Goal: Transaction & Acquisition: Purchase product/service

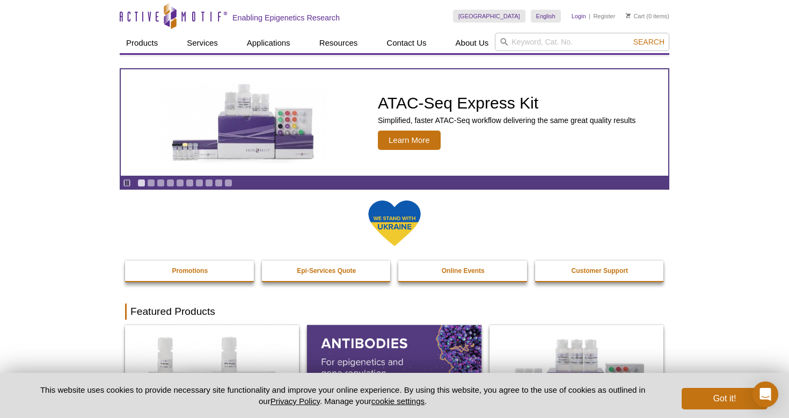
click at [582, 15] on link "Login" at bounding box center [579, 16] width 14 height 8
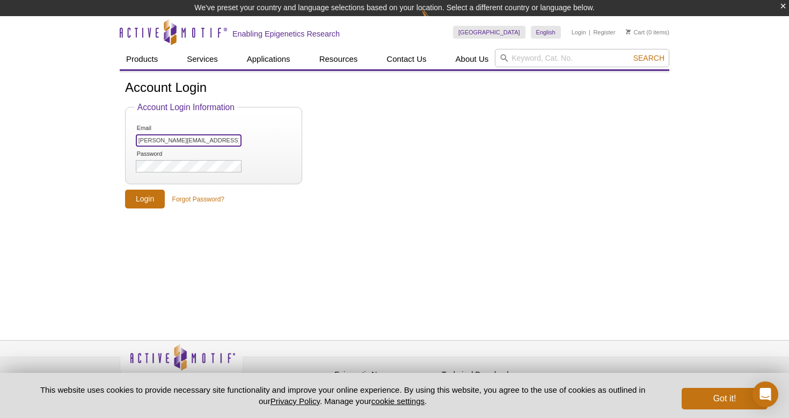
type input "Jason.williams@trauma-research.com"
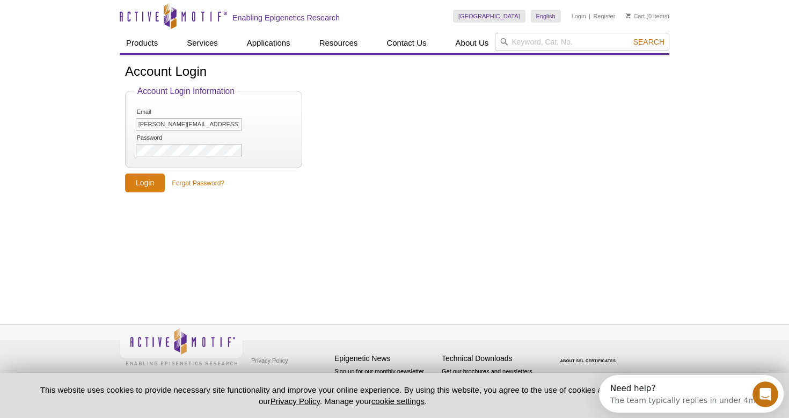
click at [151, 187] on input "Login" at bounding box center [145, 182] width 40 height 19
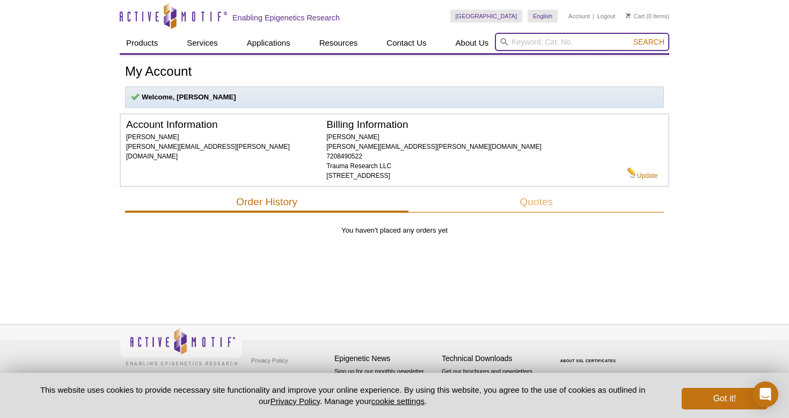
click at [560, 41] on input "search" at bounding box center [582, 42] width 174 height 18
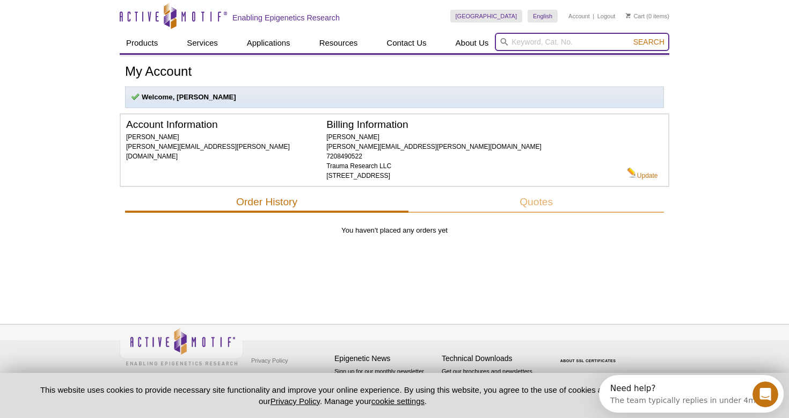
paste input "40196"
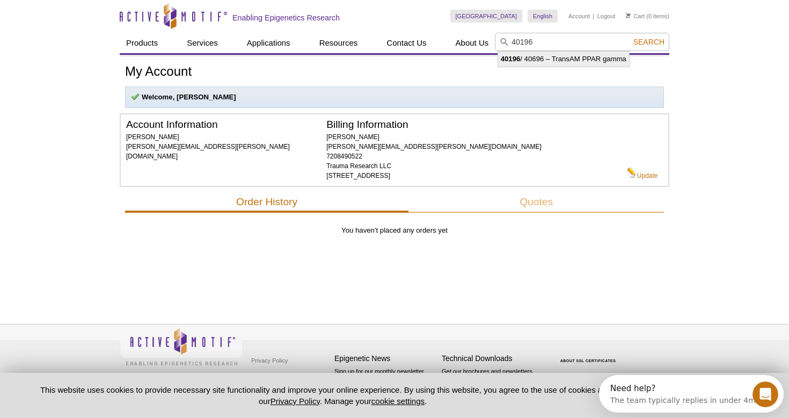
click at [576, 59] on li "40196 / 40696 – TransAM PPAR gamma" at bounding box center [563, 59] width 131 height 15
type input "40196 / 40696 – TransAM PPAR gamma"
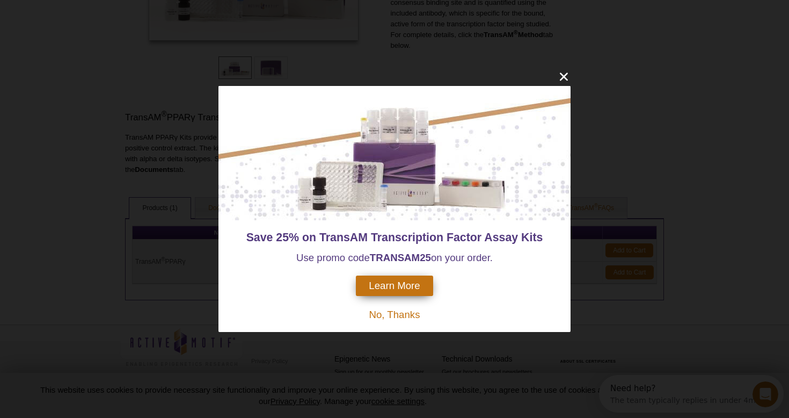
click at [568, 75] on icon "close" at bounding box center [563, 76] width 13 height 13
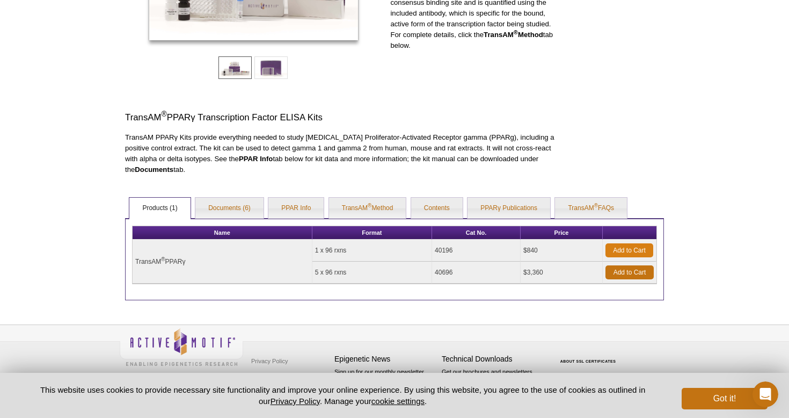
click at [632, 244] on link "Add to Cart" at bounding box center [629, 250] width 48 height 14
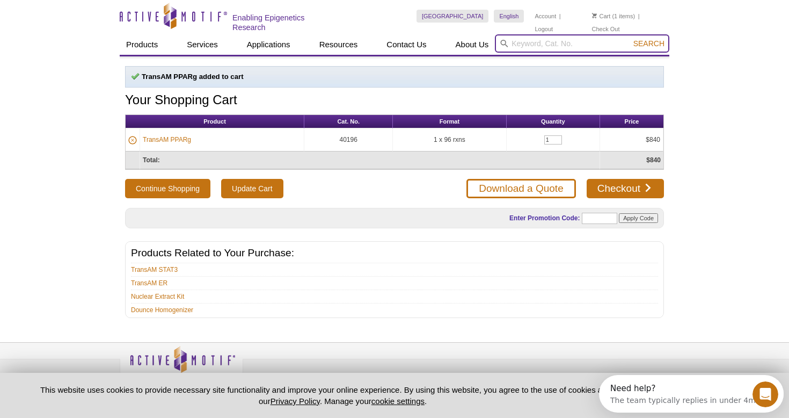
click at [562, 42] on input "search" at bounding box center [582, 43] width 174 height 18
paste input "400010"
type input "400010"
click at [649, 42] on button "Search" at bounding box center [649, 44] width 38 height 10
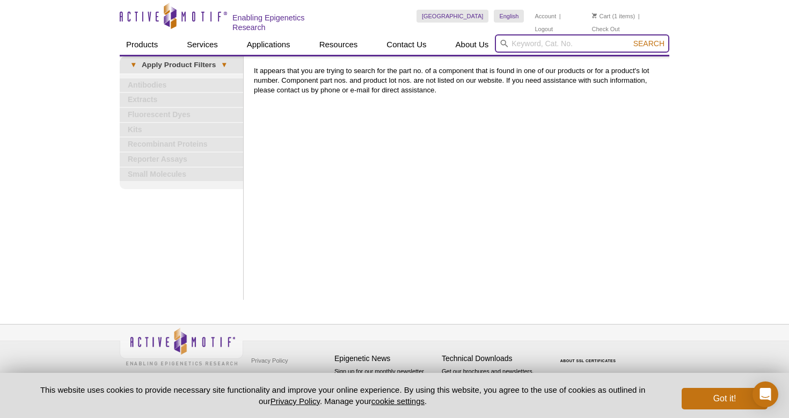
click at [554, 37] on input "search" at bounding box center [582, 43] width 174 height 18
paste input "400010"
click at [560, 40] on input "400010" at bounding box center [582, 43] width 174 height 18
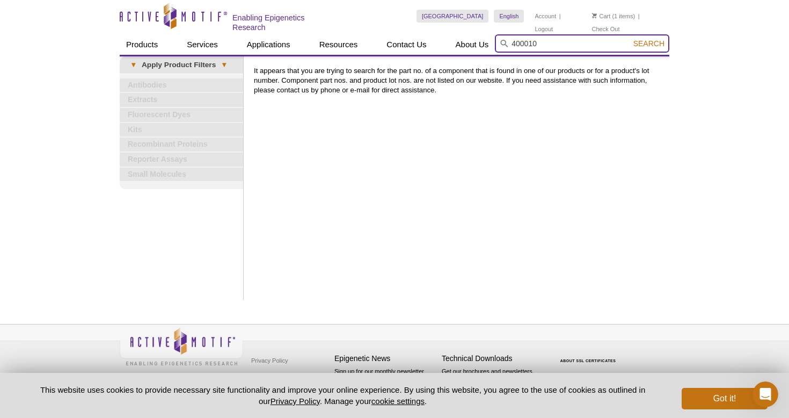
paste input "Nuclear protein extraction kit"
type input "Nuclear protein extraction kit"
click at [649, 42] on button "Search" at bounding box center [649, 44] width 38 height 10
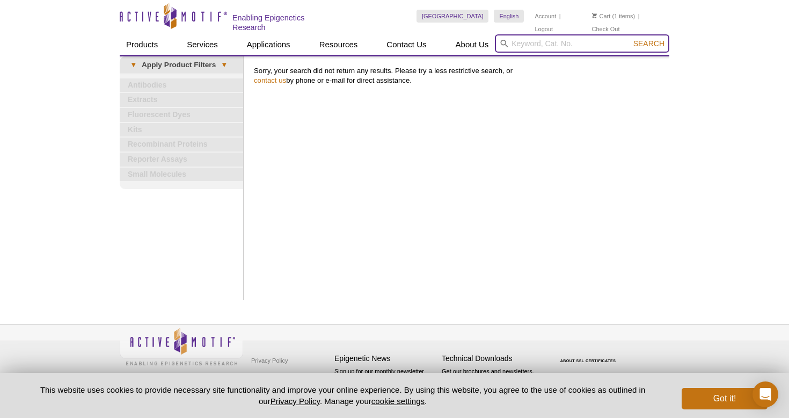
click at [573, 41] on input "search" at bounding box center [582, 43] width 174 height 18
click at [145, 100] on link "Extracts" at bounding box center [181, 100] width 123 height 14
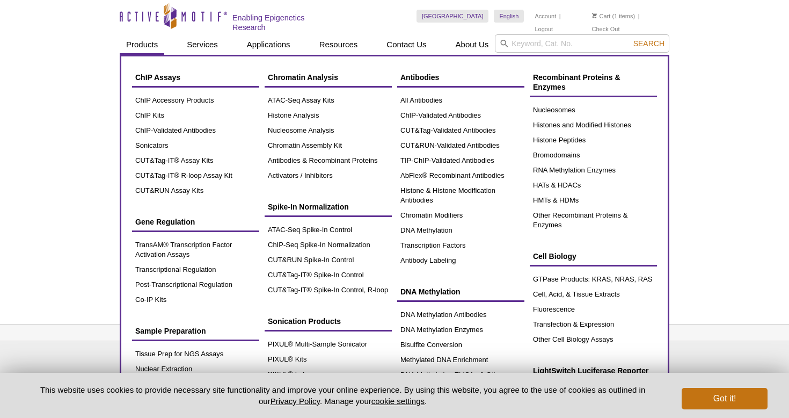
click at [153, 48] on link "Products" at bounding box center [142, 44] width 45 height 20
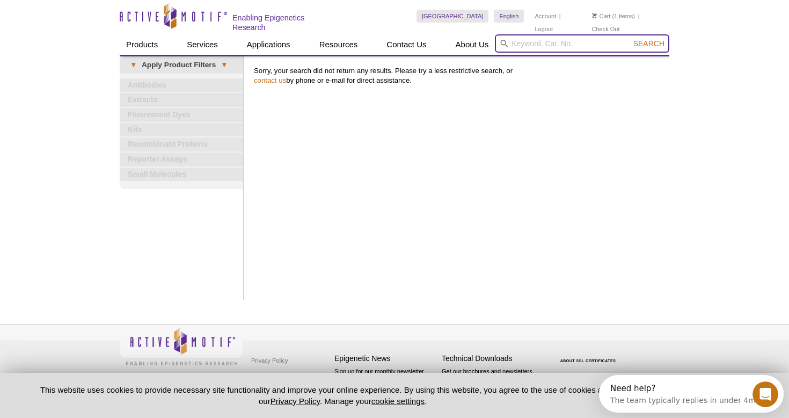
click at [531, 40] on input "search" at bounding box center [582, 43] width 174 height 18
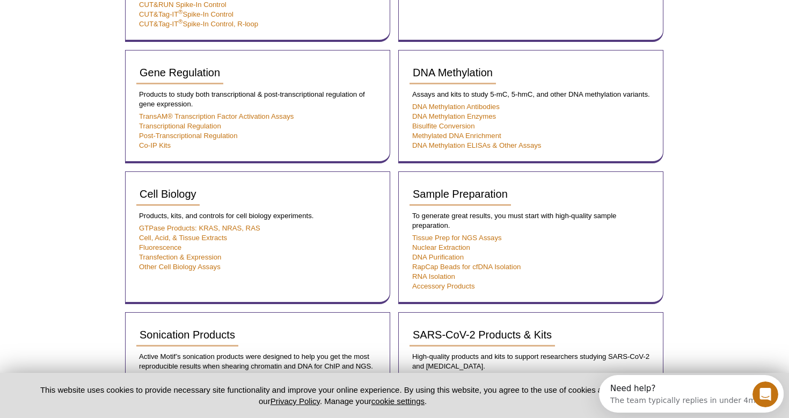
scroll to position [681, 0]
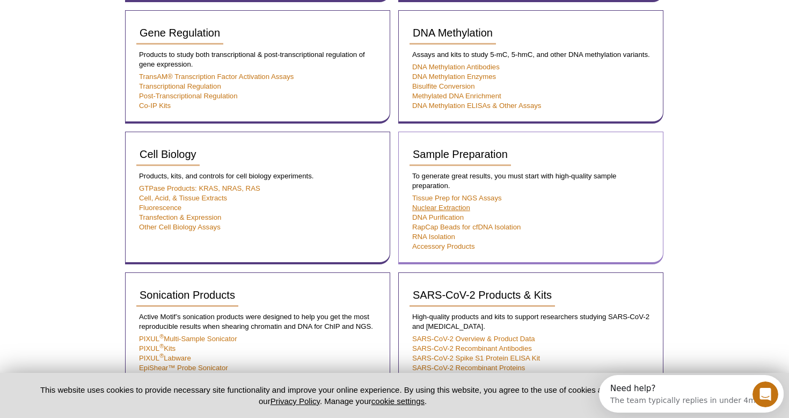
click at [447, 203] on link "Nuclear Extraction" at bounding box center [441, 207] width 58 height 8
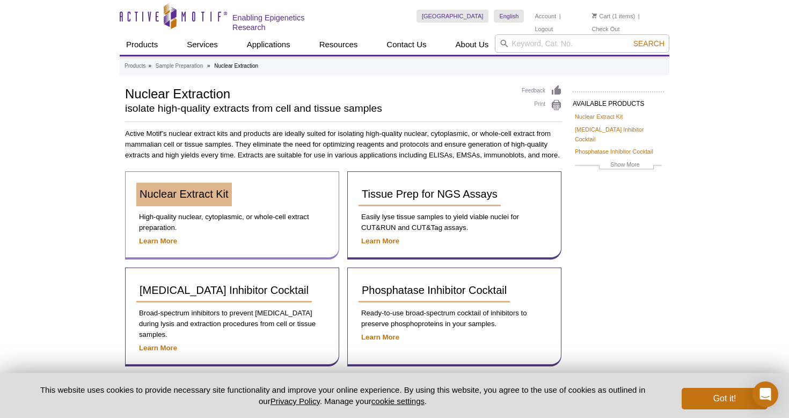
click at [197, 191] on span "Nuclear Extract Kit" at bounding box center [184, 194] width 89 height 12
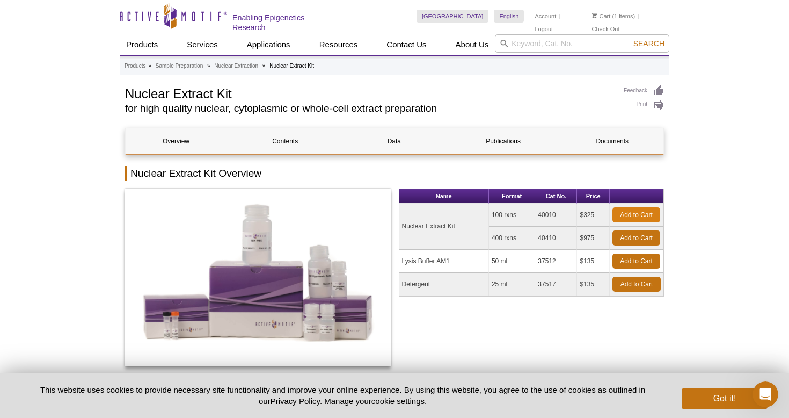
click at [643, 209] on link "Add to Cart" at bounding box center [636, 214] width 48 height 15
